Goal: Task Accomplishment & Management: Manage account settings

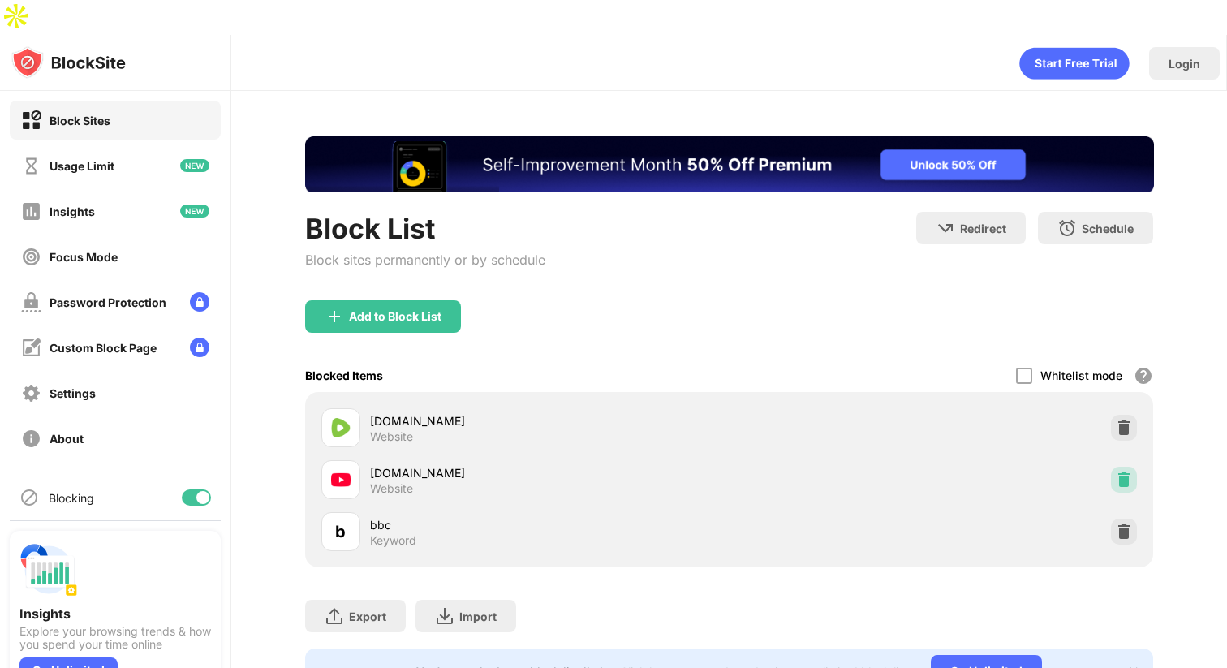
click at [1116, 472] on img at bounding box center [1124, 480] width 16 height 16
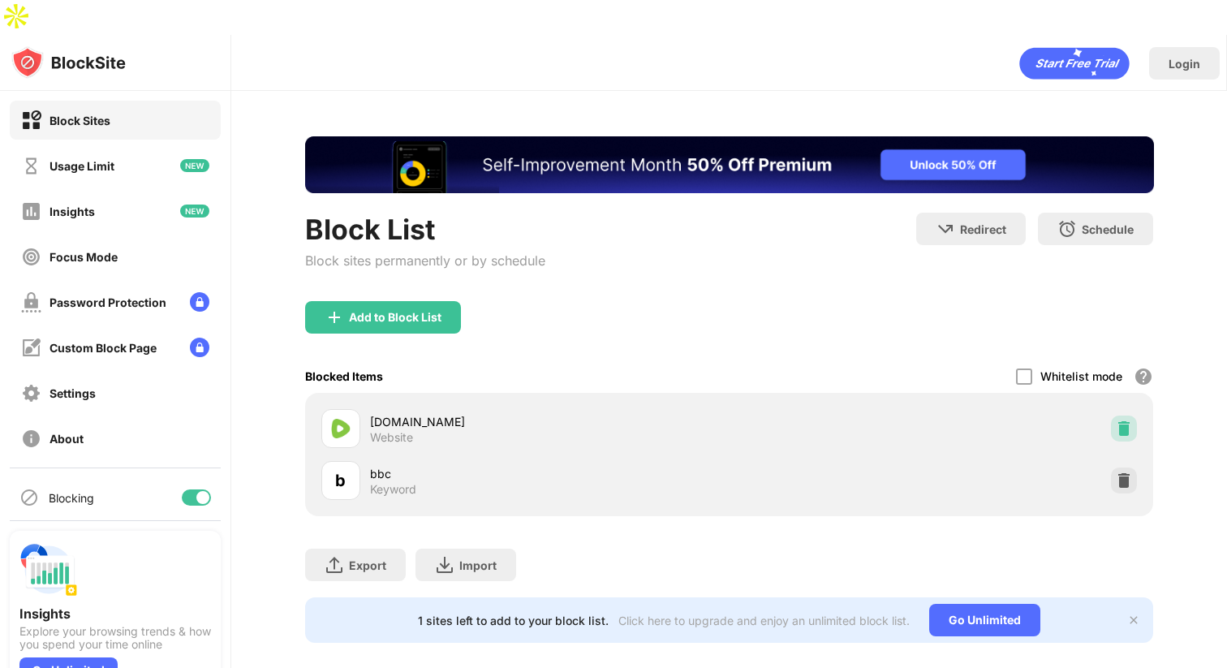
click at [1127, 416] on div at bounding box center [1124, 429] width 26 height 26
